Goal: Task Accomplishment & Management: Manage account settings

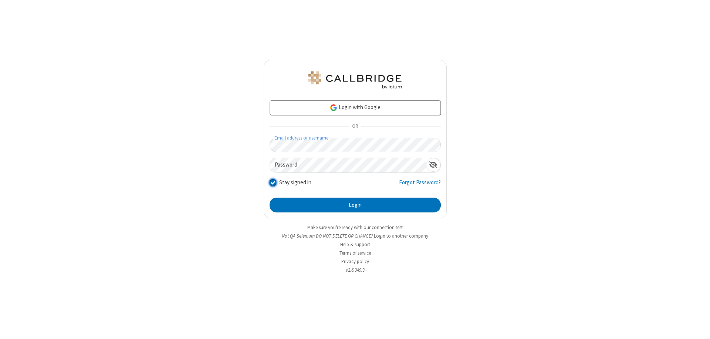
click at [273, 182] on input "Stay signed in" at bounding box center [273, 182] width 7 height 8
checkbox input "false"
click at [355, 205] on button "Login" at bounding box center [355, 205] width 171 height 15
click at [273, 182] on input "Stay signed in" at bounding box center [273, 182] width 7 height 8
checkbox input "false"
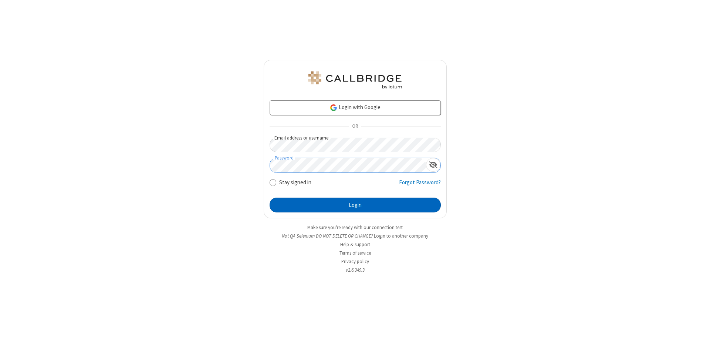
click at [355, 205] on button "Login" at bounding box center [355, 205] width 171 height 15
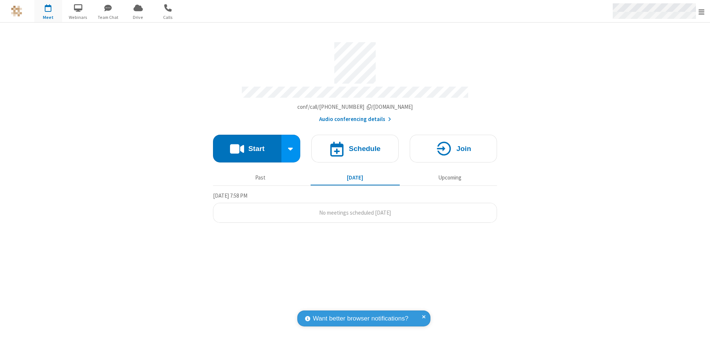
click at [702, 11] on span "Open menu" at bounding box center [702, 11] width 6 height 7
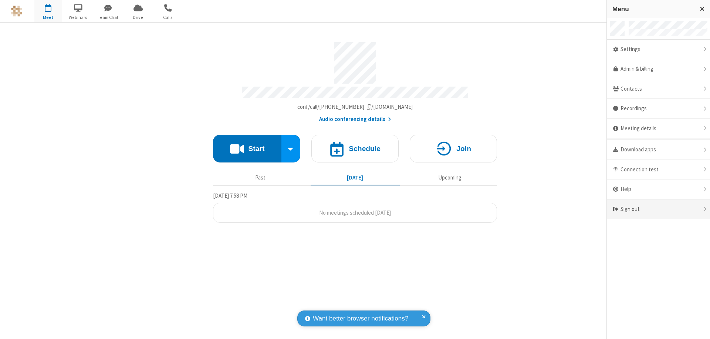
click at [659, 209] on div "Sign out" at bounding box center [658, 209] width 103 height 20
